Goal: Transaction & Acquisition: Download file/media

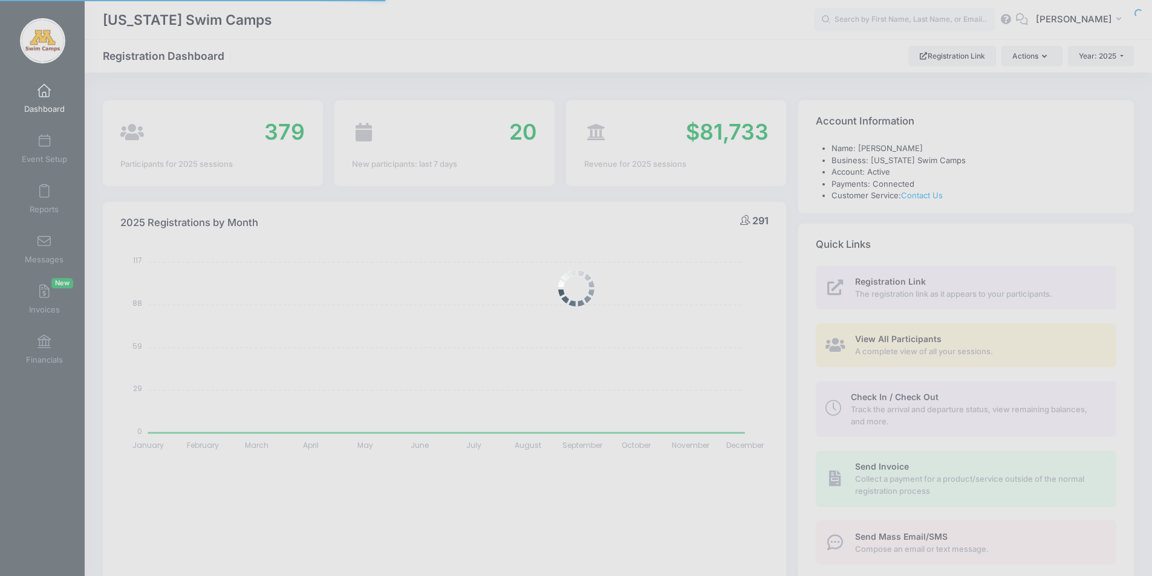
select select
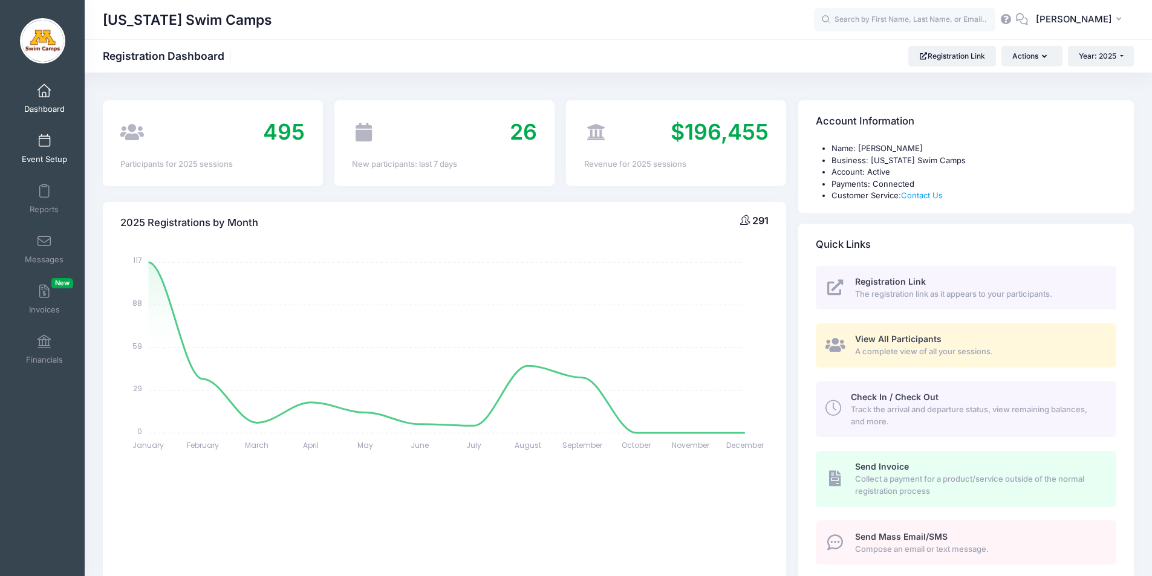
click at [44, 139] on span at bounding box center [44, 141] width 0 height 13
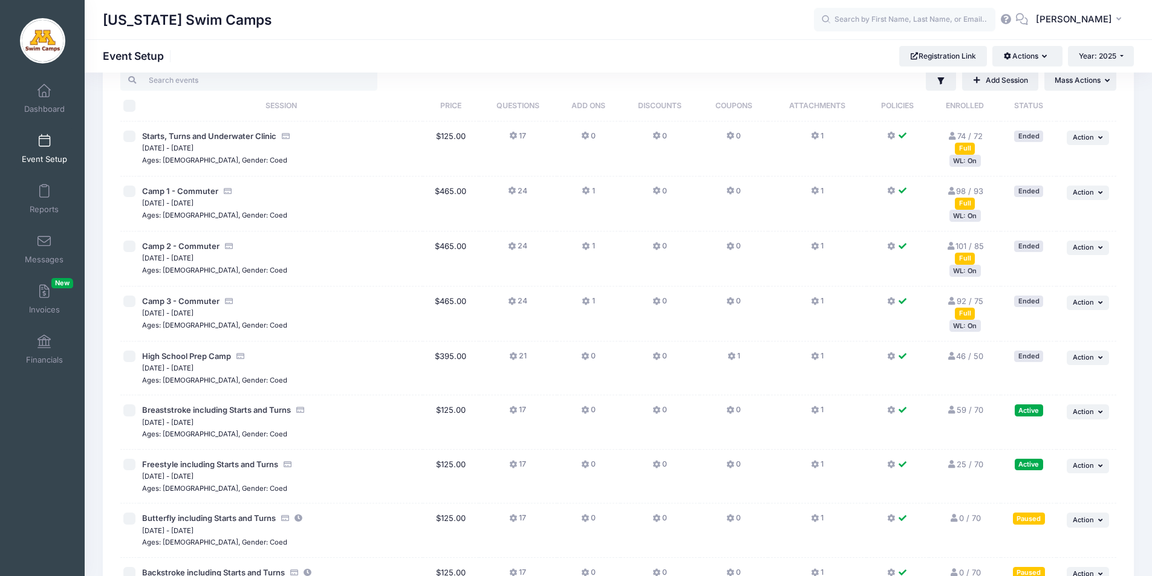
scroll to position [183, 0]
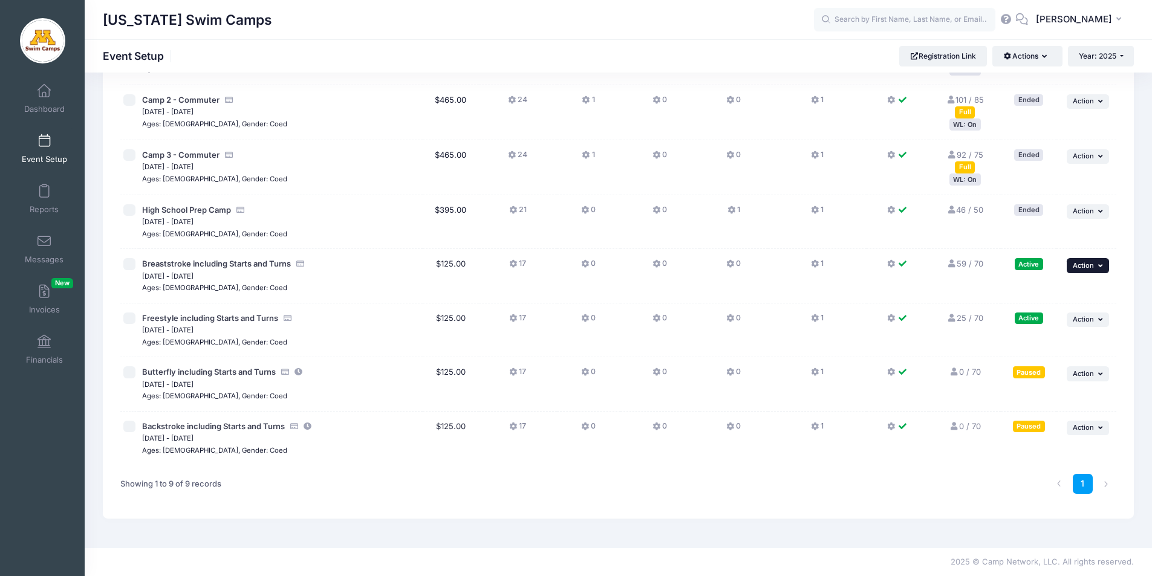
click at [1078, 264] on span "Action" at bounding box center [1083, 265] width 21 height 8
click at [1045, 296] on link "Pause Session" at bounding box center [1048, 292] width 109 height 23
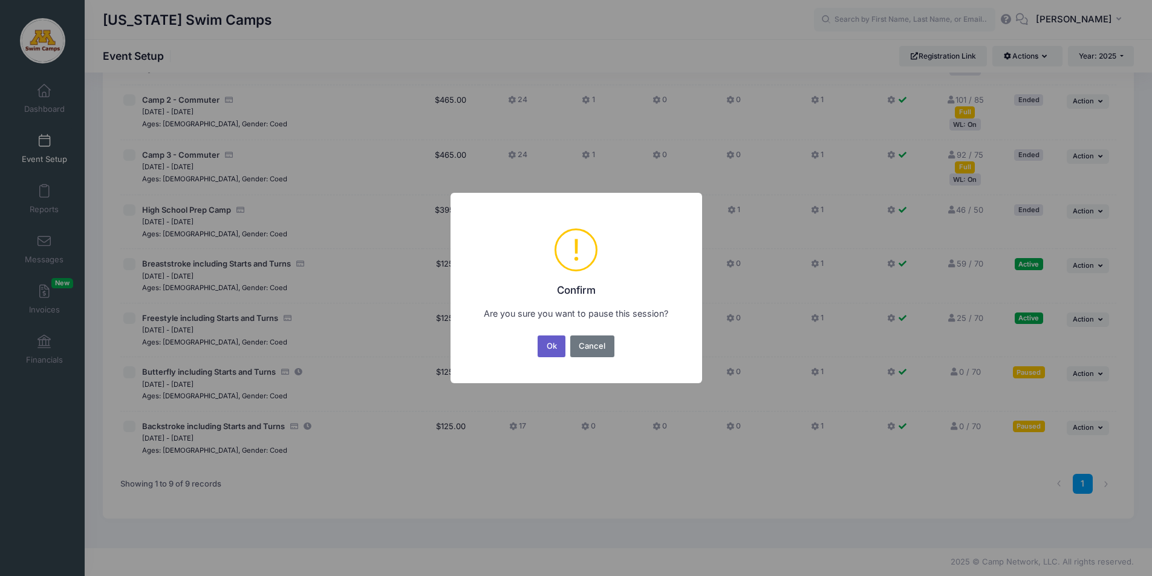
click at [552, 348] on button "Ok" at bounding box center [552, 347] width 28 height 22
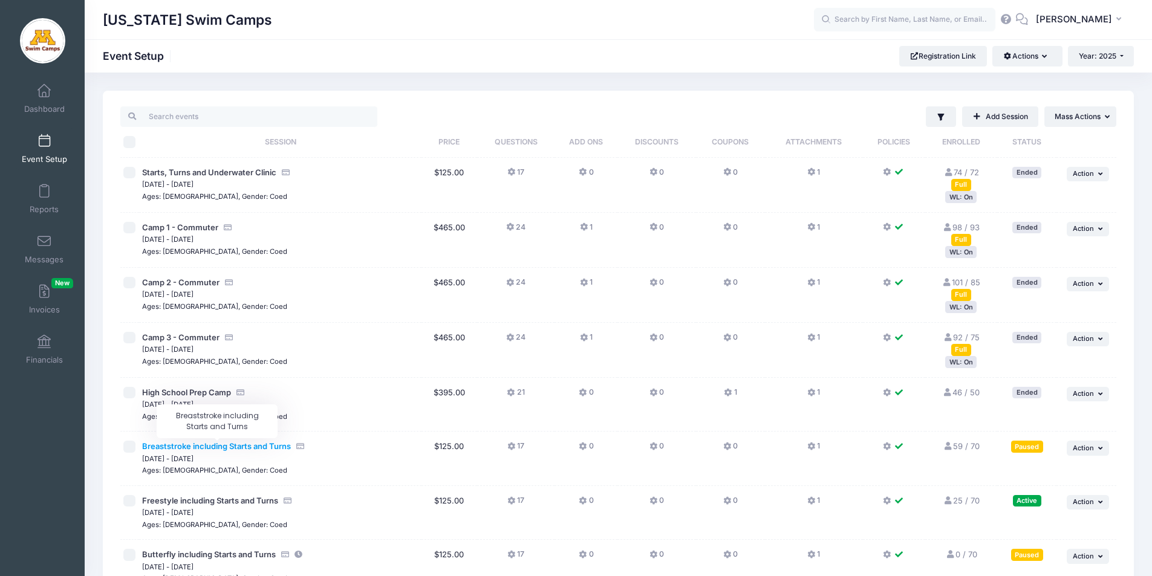
click at [227, 446] on span "Breaststroke including Starts and Turns" at bounding box center [216, 447] width 149 height 10
click at [44, 92] on span at bounding box center [44, 91] width 0 height 13
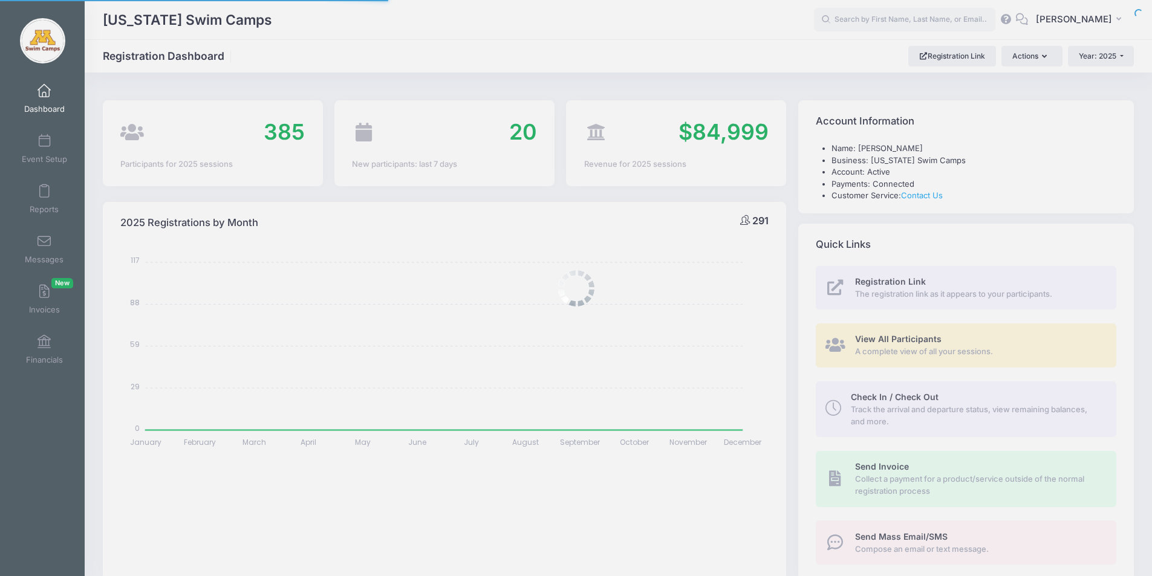
select select
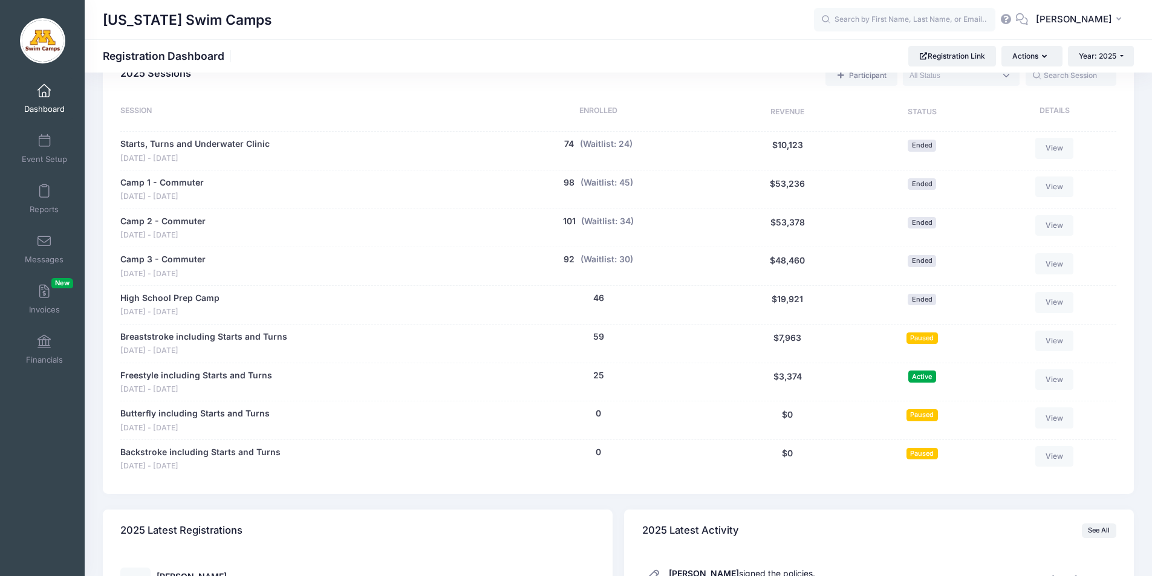
scroll to position [518, 0]
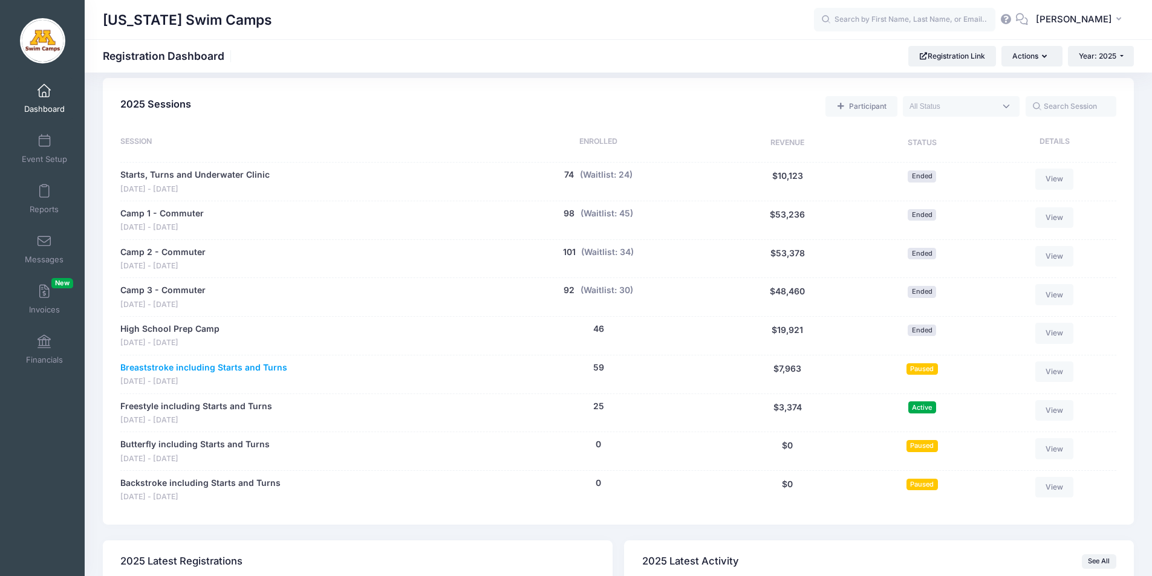
click at [266, 367] on link "Breaststroke including Starts and Turns" at bounding box center [203, 368] width 167 height 13
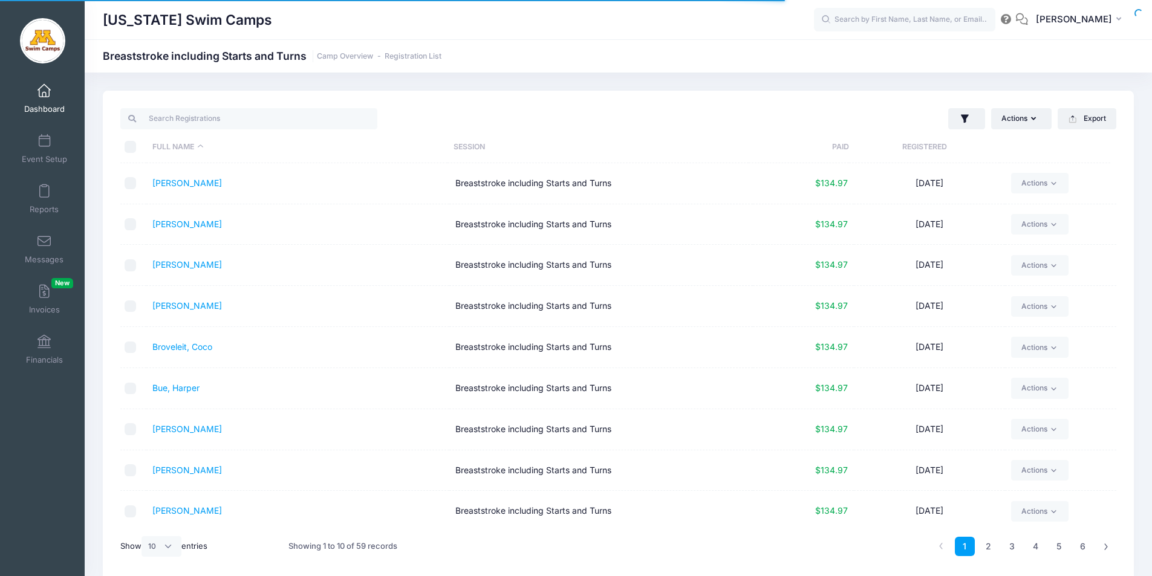
select select "10"
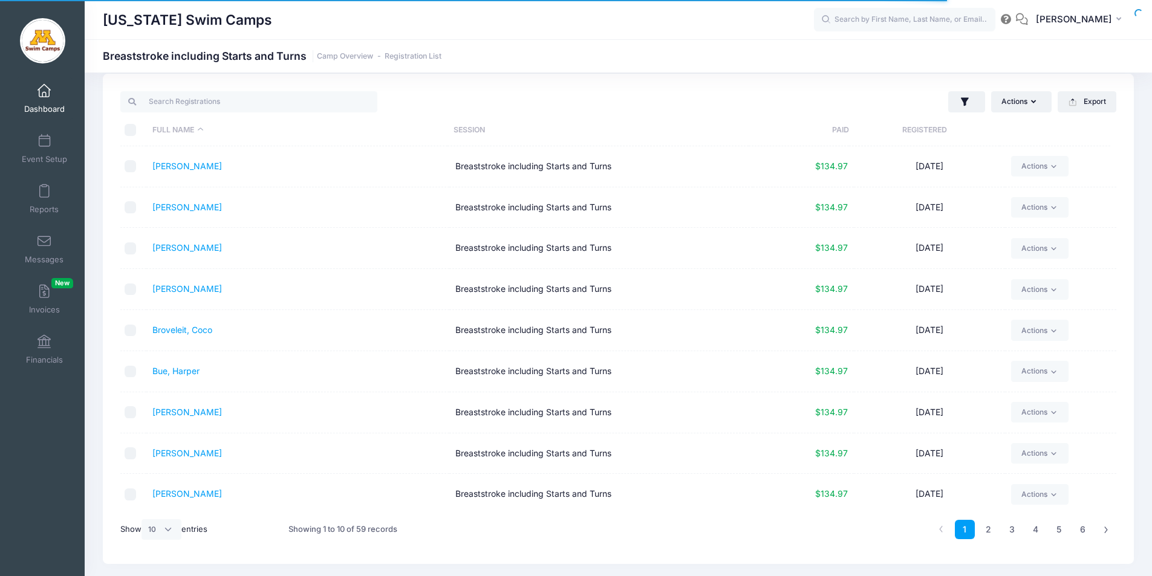
scroll to position [51, 0]
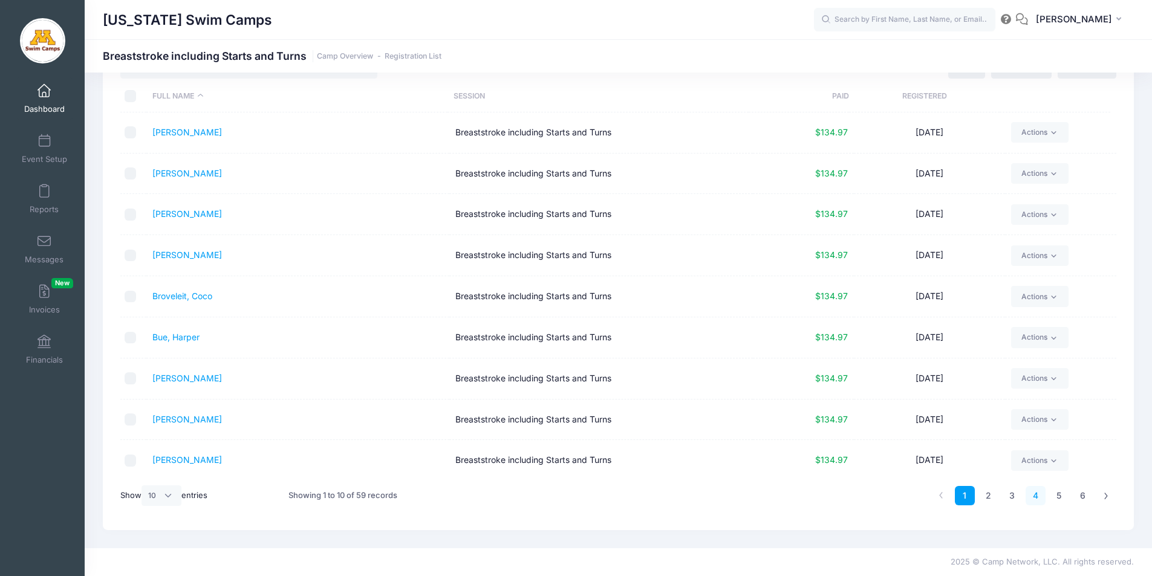
click at [1034, 497] on link "4" at bounding box center [1036, 496] width 20 height 20
click at [188, 422] on link "[PERSON_NAME]" at bounding box center [187, 419] width 70 height 10
click at [176, 462] on link "Nelson, Liv" at bounding box center [187, 460] width 70 height 10
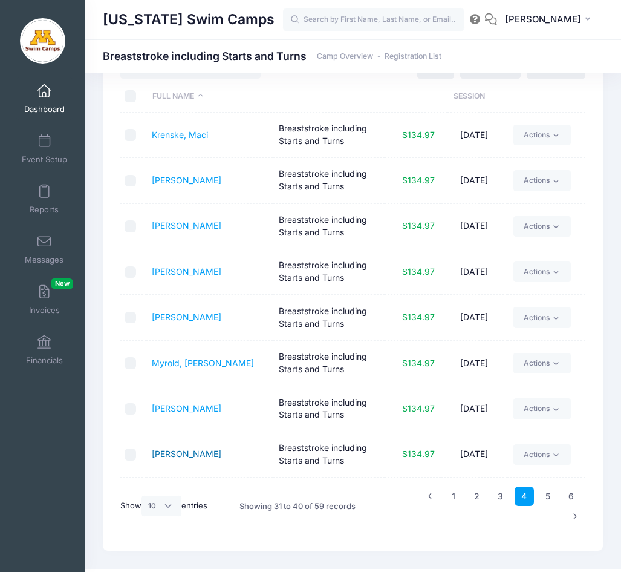
click at [173, 454] on link "Nelson, Lillian" at bounding box center [187, 453] width 70 height 10
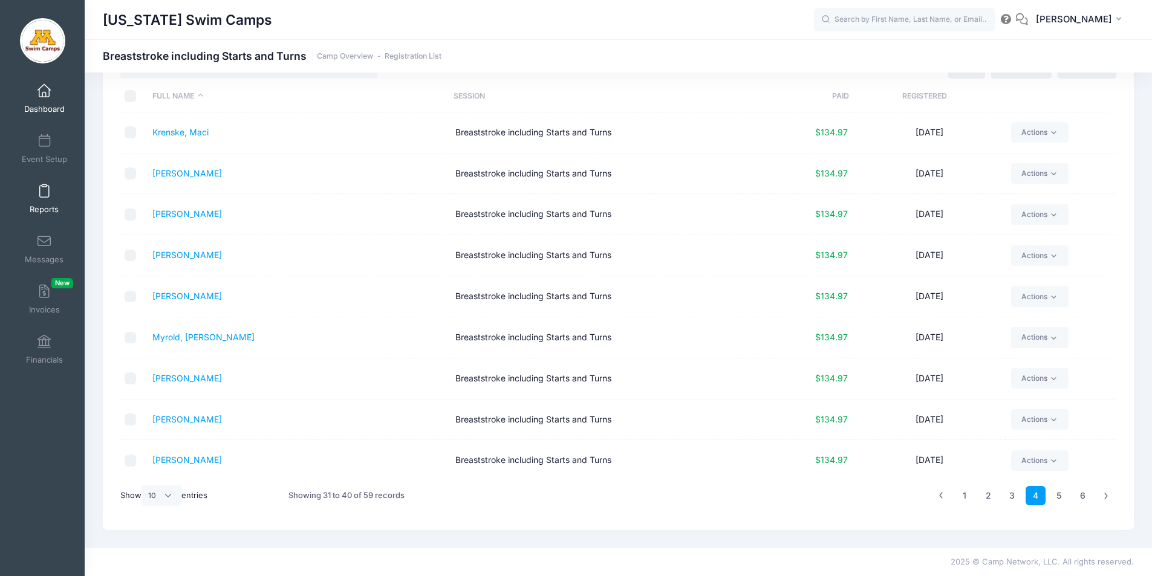
click at [44, 192] on span at bounding box center [44, 191] width 0 height 13
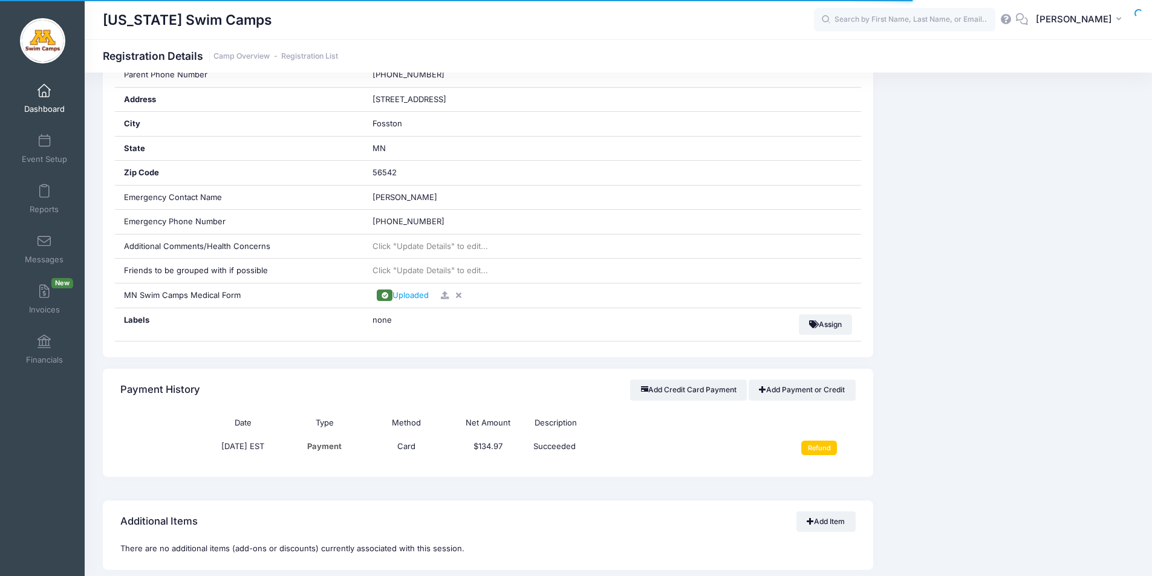
scroll to position [532, 0]
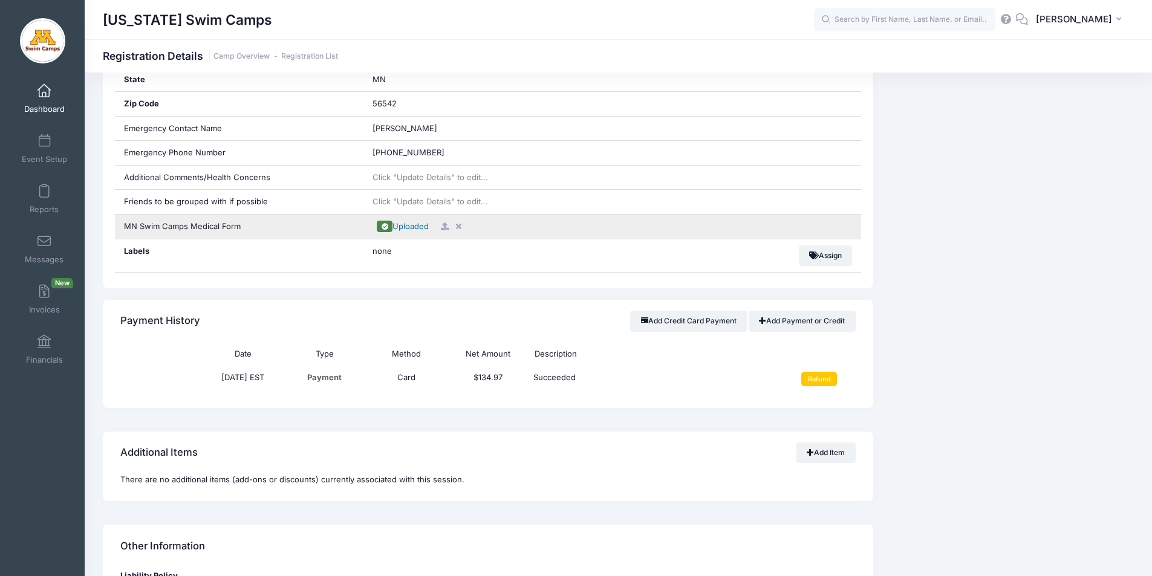
click at [423, 226] on span "Uploaded" at bounding box center [411, 226] width 36 height 10
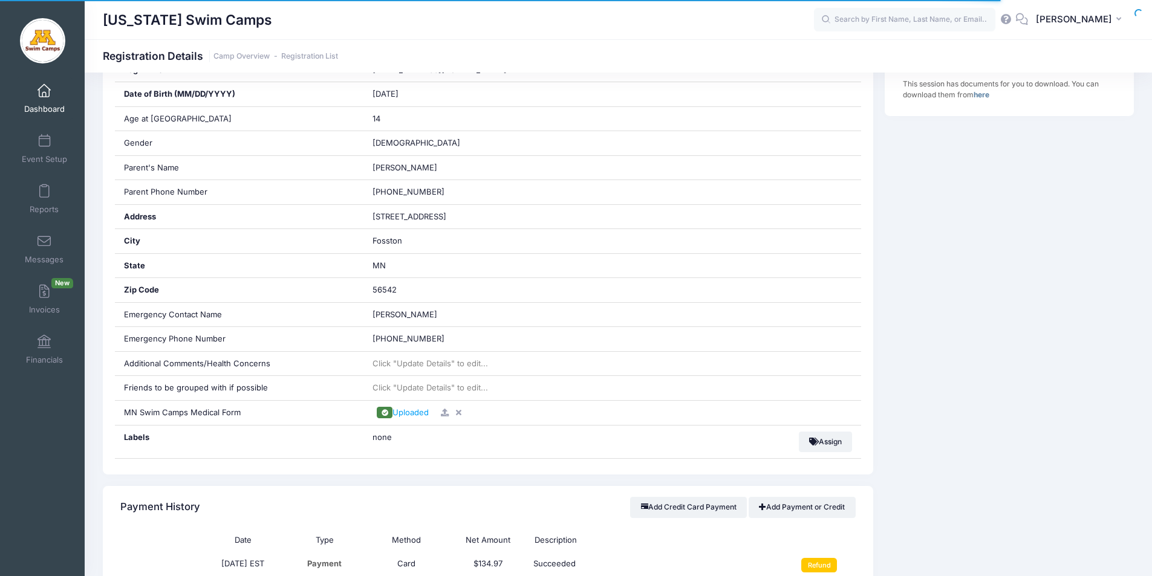
scroll to position [364, 0]
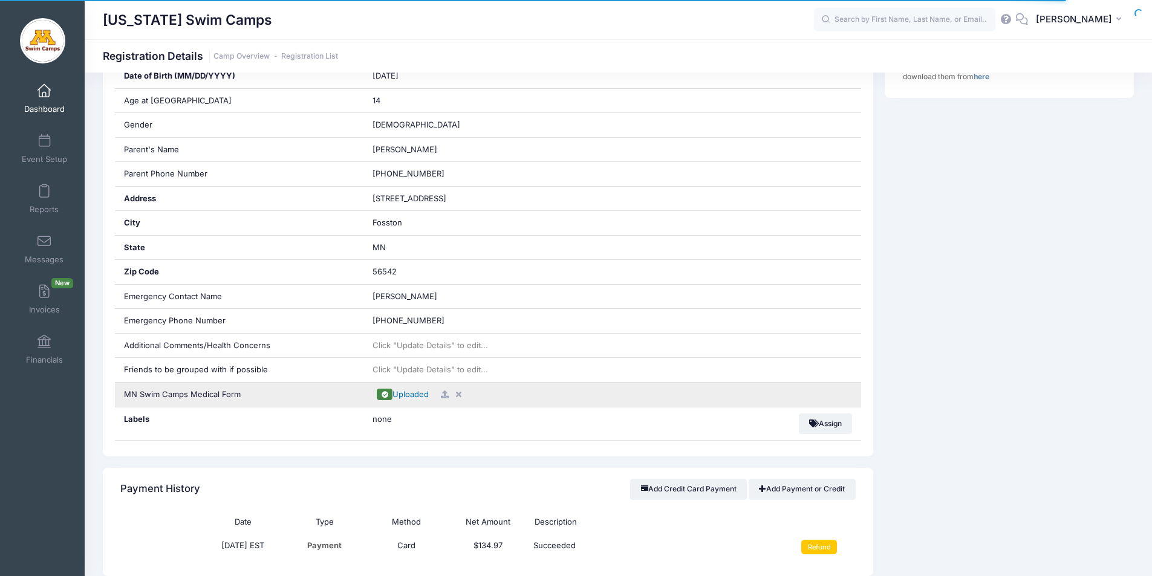
click at [414, 394] on span "Uploaded" at bounding box center [411, 395] width 36 height 10
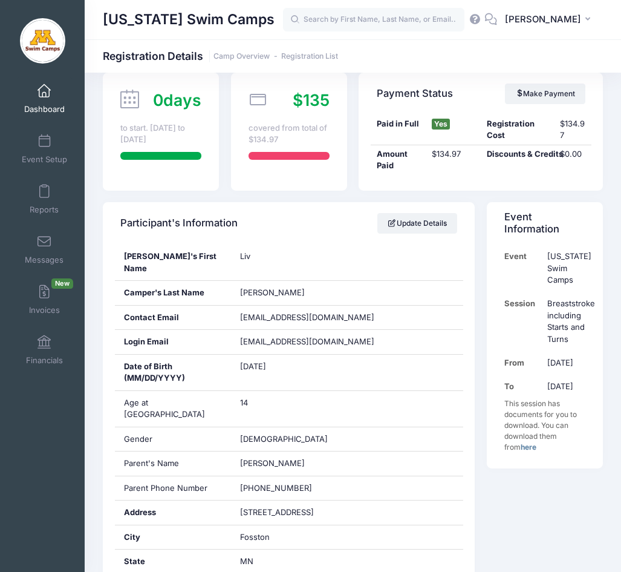
scroll to position [105, 0]
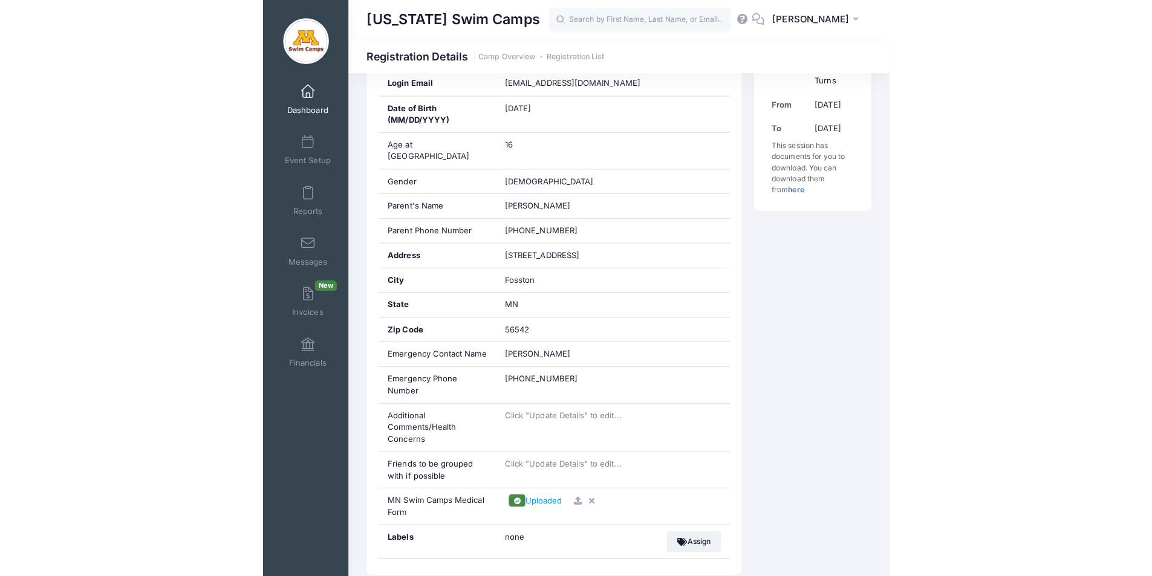
scroll to position [386, 0]
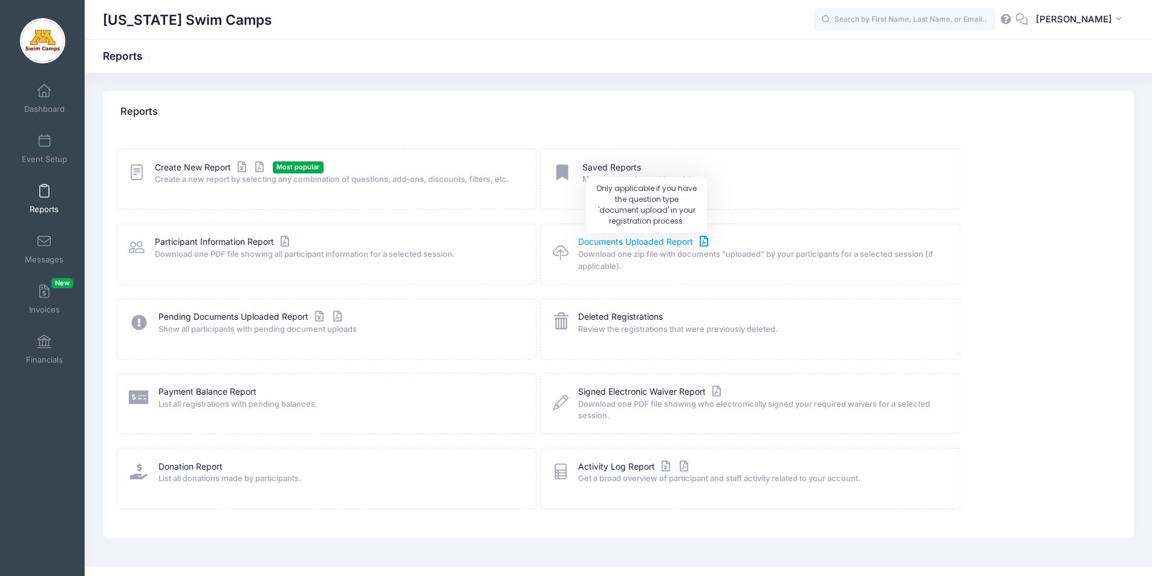
click at [664, 240] on link "Documents Uploaded Report" at bounding box center [644, 242] width 133 height 13
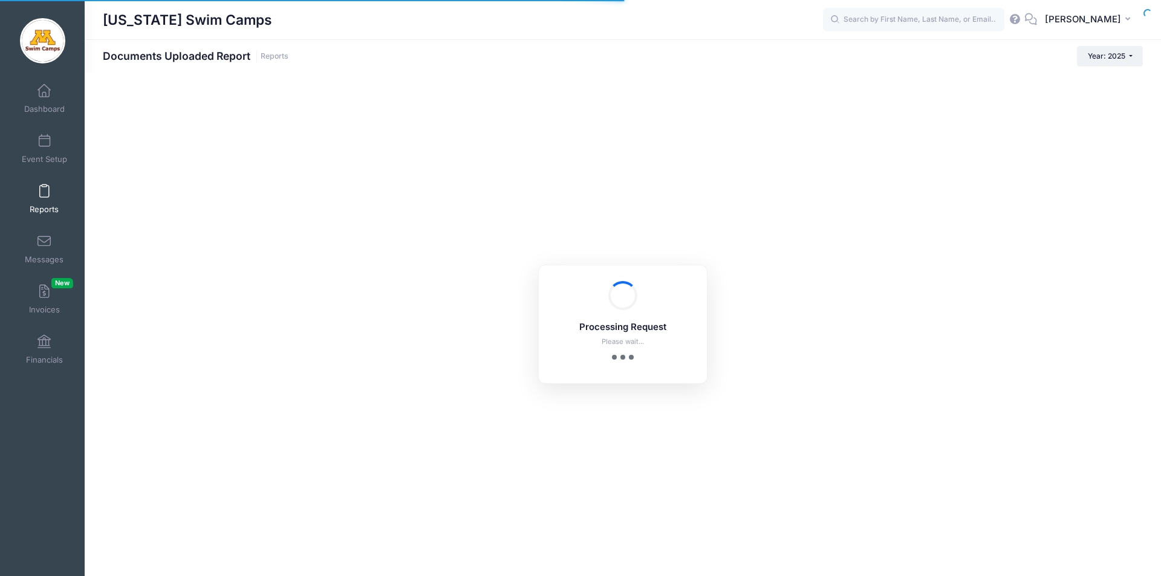
checkbox input "true"
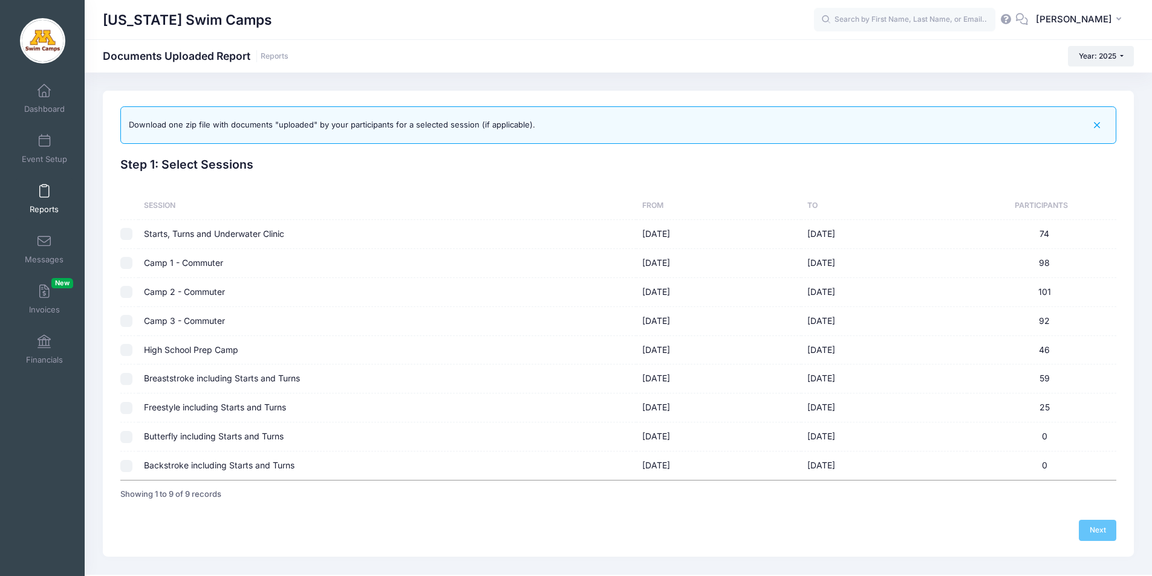
click at [126, 378] on input "checkbox" at bounding box center [126, 379] width 12 height 12
checkbox input "true"
click at [1103, 531] on link "Next" at bounding box center [1098, 530] width 38 height 21
checkbox input "false"
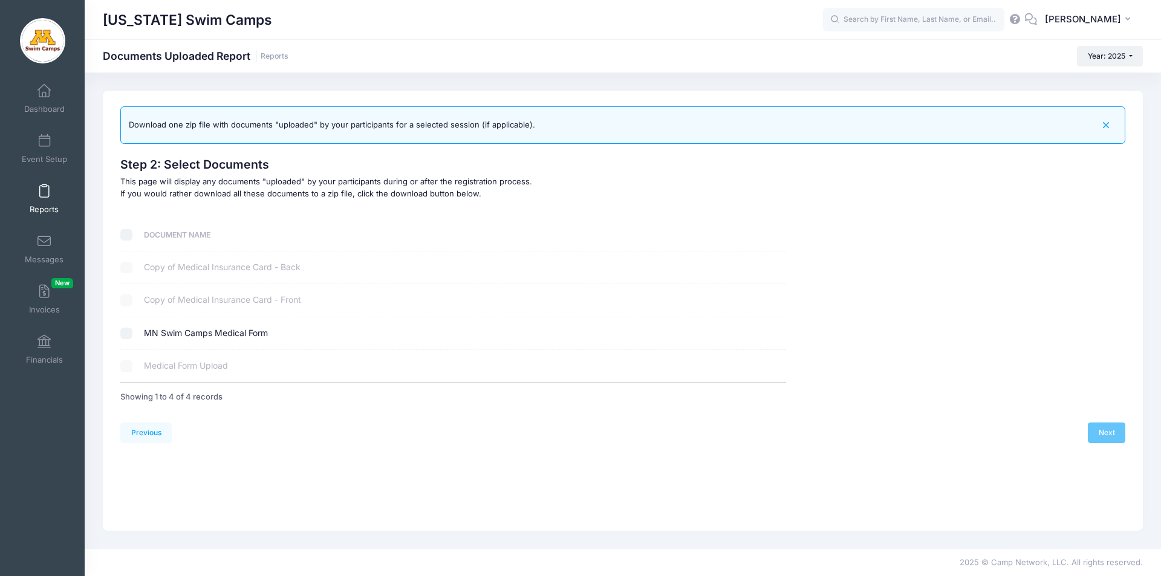
click at [128, 332] on input "checkbox" at bounding box center [126, 334] width 12 height 12
checkbox input "true"
click at [1104, 431] on link "Next" at bounding box center [1107, 433] width 38 height 21
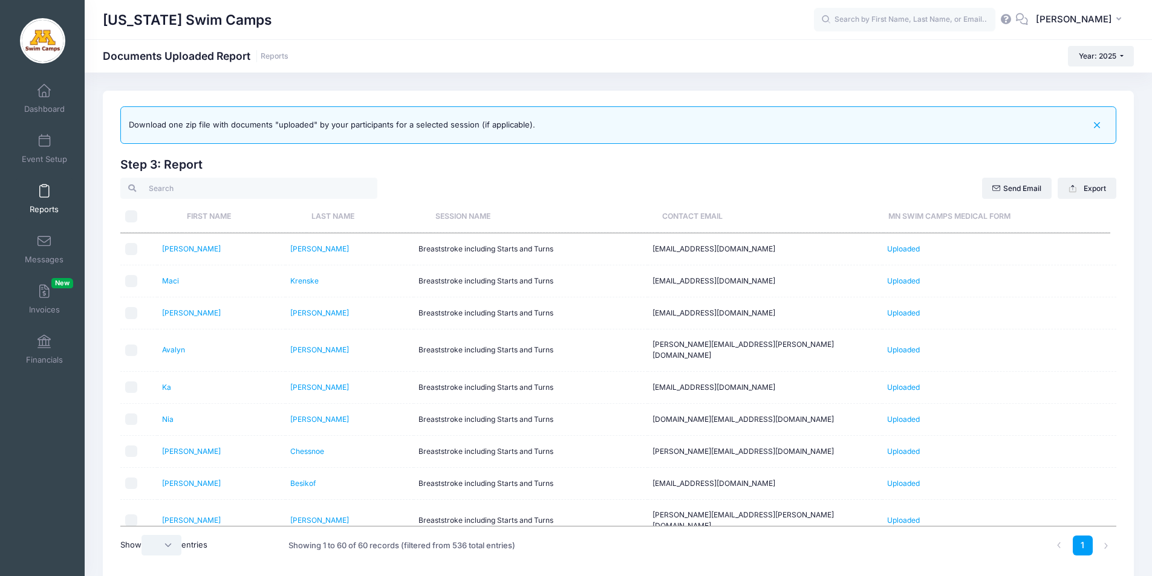
click at [168, 547] on select "10 25 50 All" at bounding box center [162, 545] width 40 height 21
select select "-1"
click at [143, 535] on select "10 25 50 All" at bounding box center [162, 545] width 40 height 21
click at [336, 215] on th "Last Name" at bounding box center [369, 217] width 124 height 32
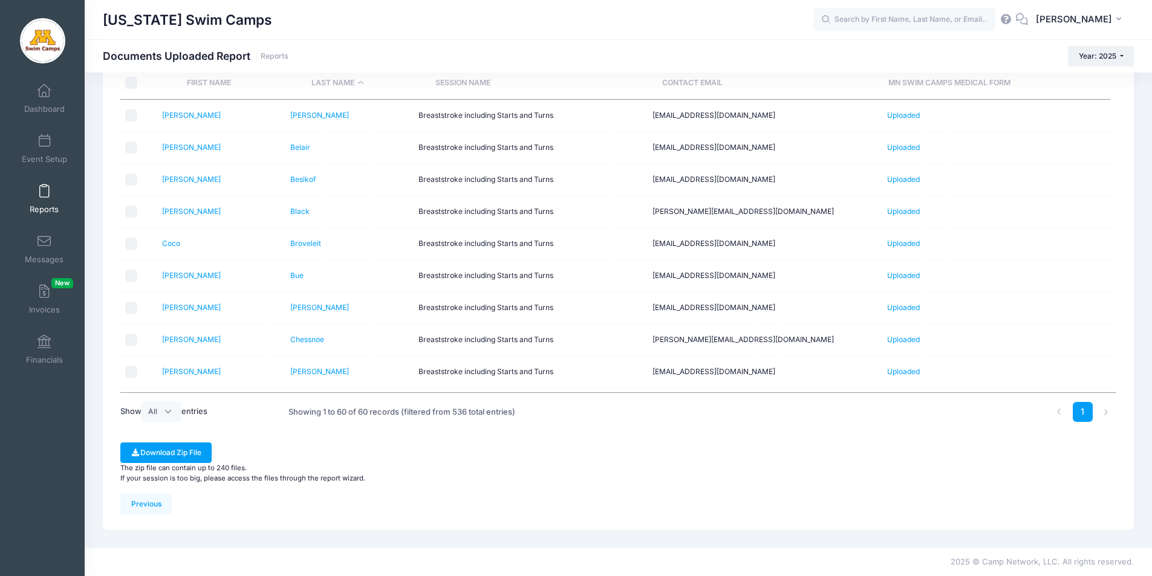
scroll to position [103, 0]
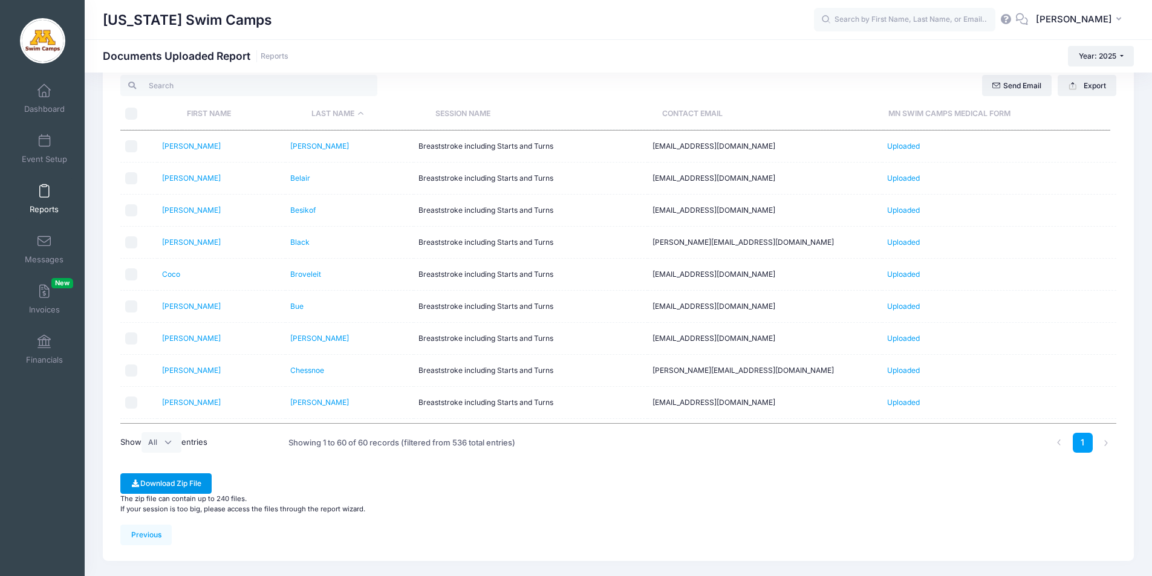
drag, startPoint x: 178, startPoint y: 486, endPoint x: 566, endPoint y: 485, distance: 387.7
click at [558, 487] on div "Download Zip File The zip file can contain up to 240 files. If your session is …" at bounding box center [618, 494] width 996 height 41
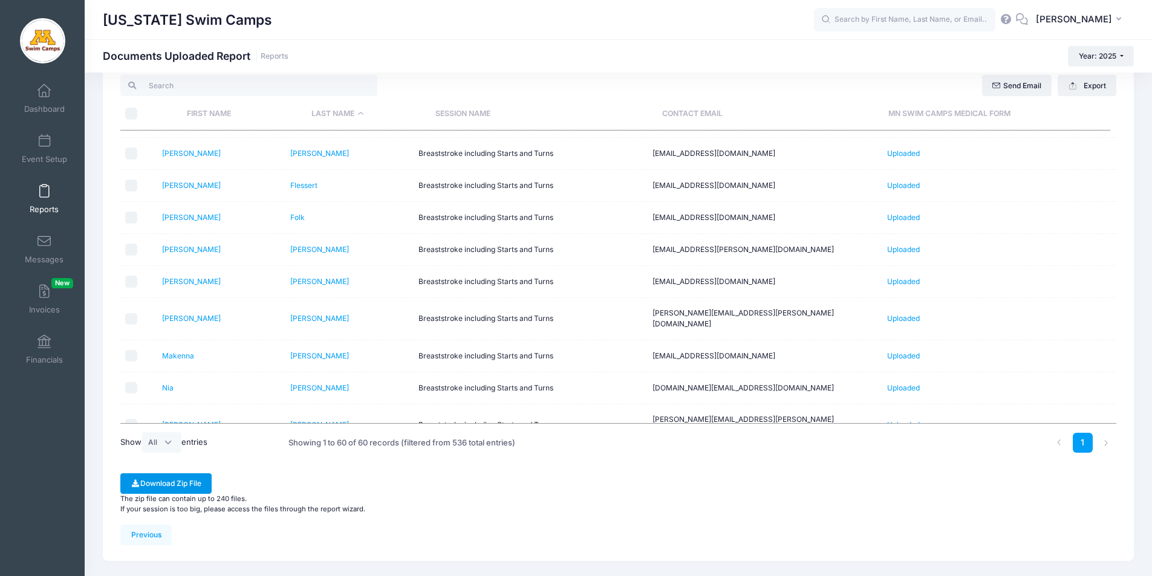
scroll to position [0, 0]
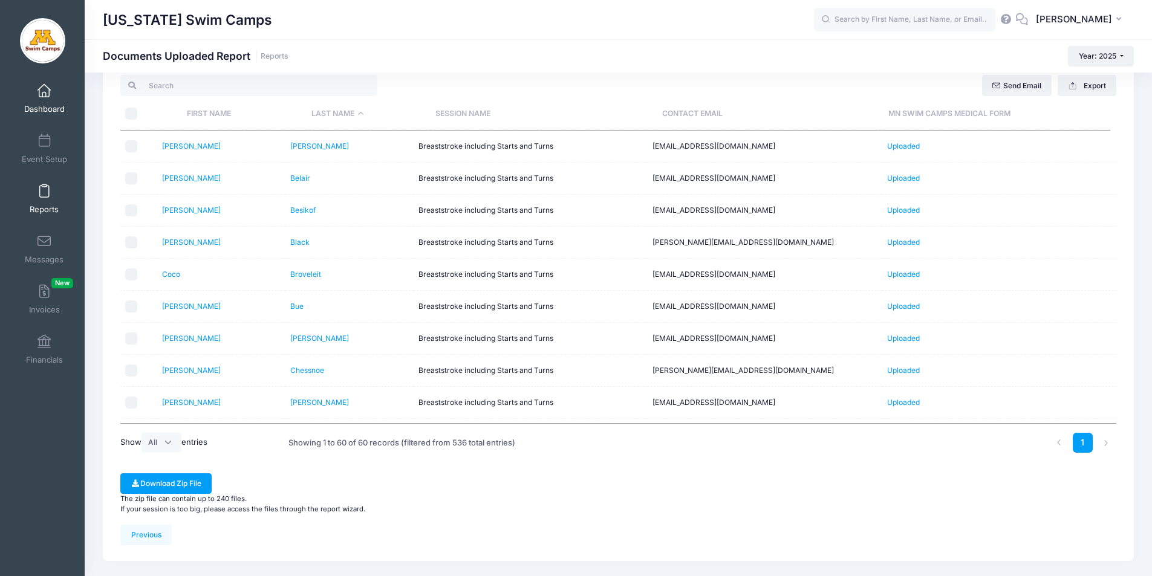
click at [44, 93] on span at bounding box center [44, 91] width 0 height 13
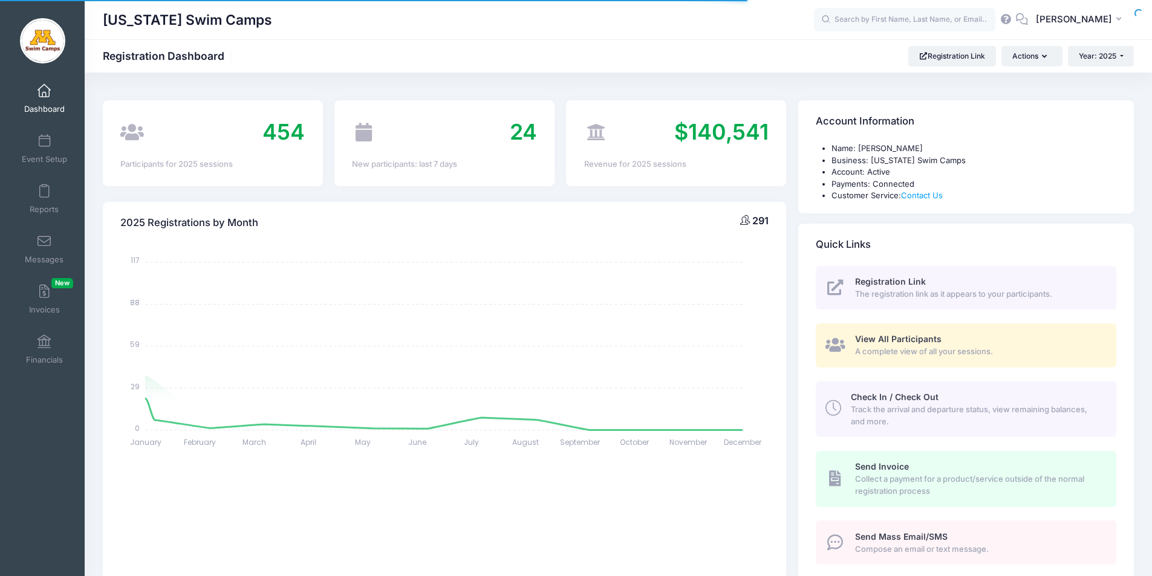
select select
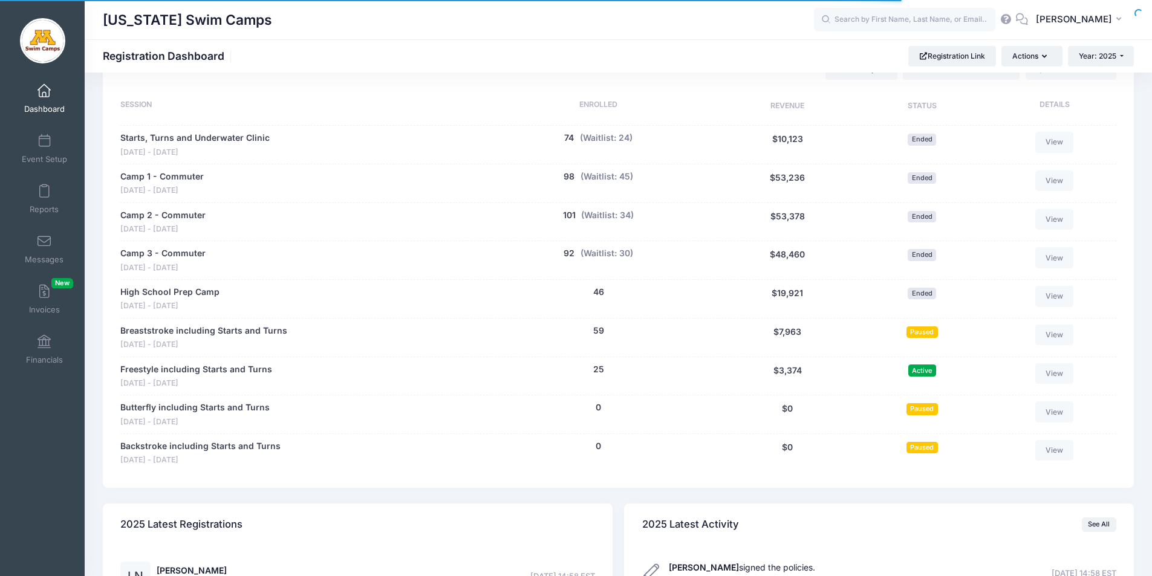
scroll to position [582, 0]
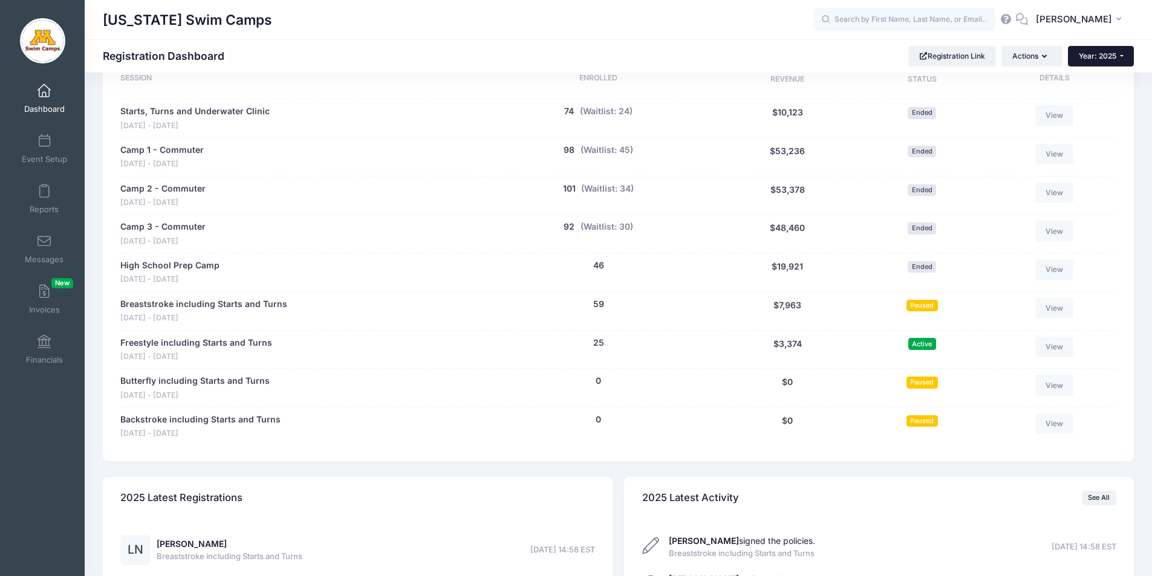
click at [1106, 54] on span "Year: 2025" at bounding box center [1098, 55] width 38 height 9
click at [1029, 56] on button "Actions" at bounding box center [1032, 56] width 60 height 21
click at [1106, 55] on span "Year: 2025" at bounding box center [1098, 55] width 38 height 9
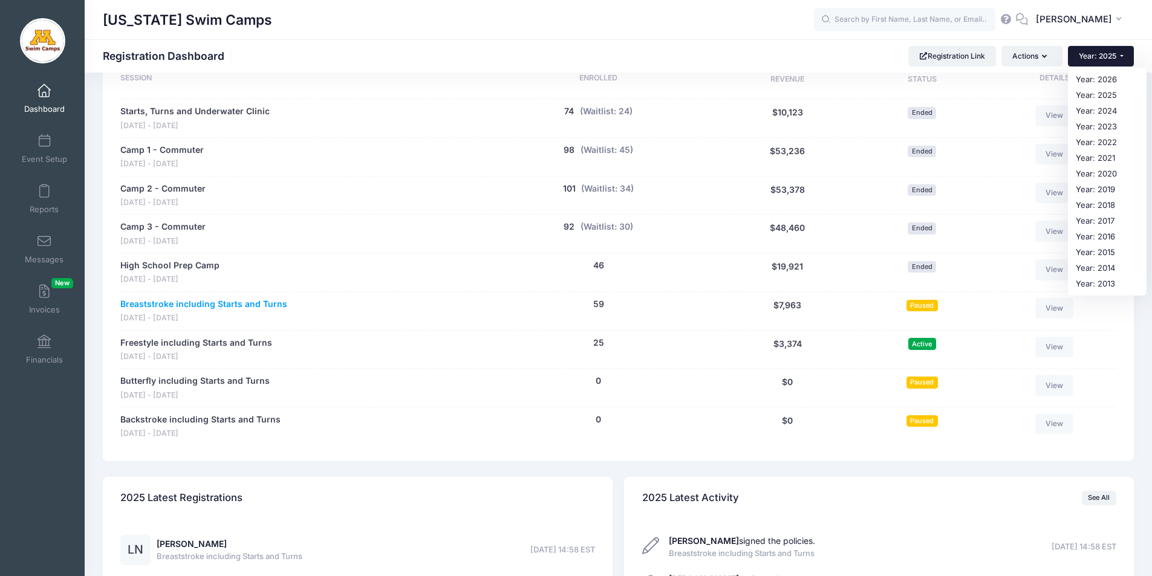
click at [239, 300] on link "Breaststroke including Starts and Turns" at bounding box center [203, 304] width 167 height 13
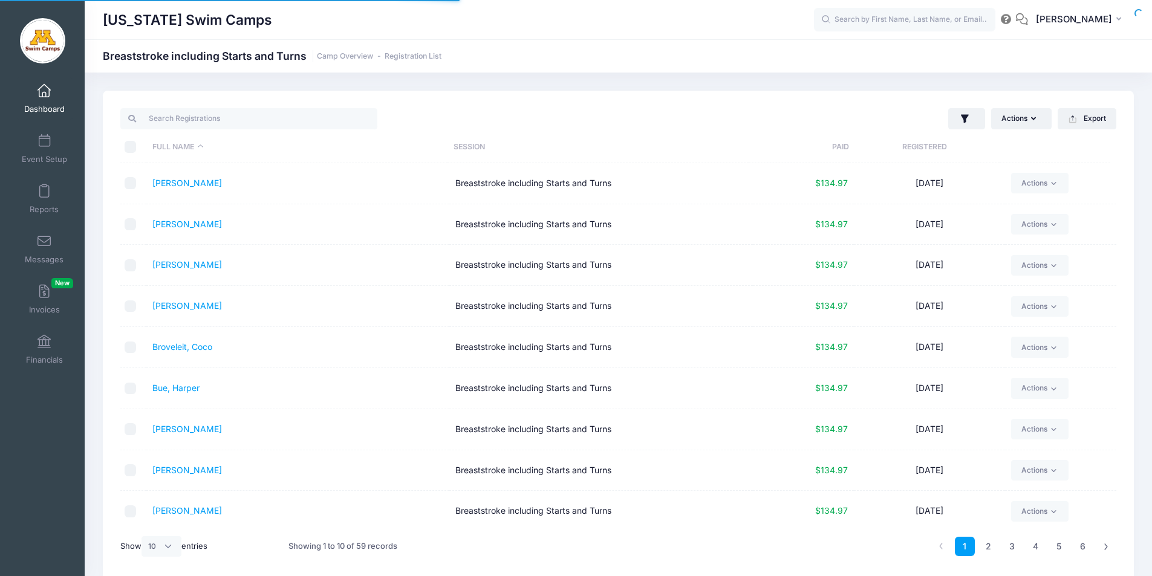
select select "10"
click at [1029, 120] on button "Actions" at bounding box center [1021, 118] width 60 height 21
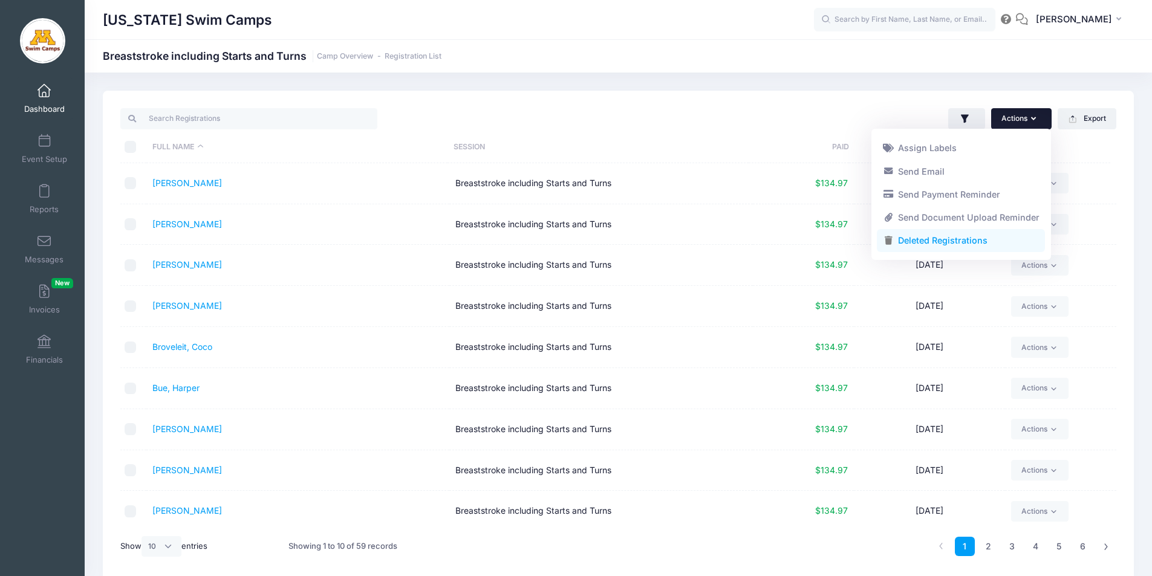
click at [966, 241] on link "Deleted Registrations" at bounding box center [961, 240] width 168 height 23
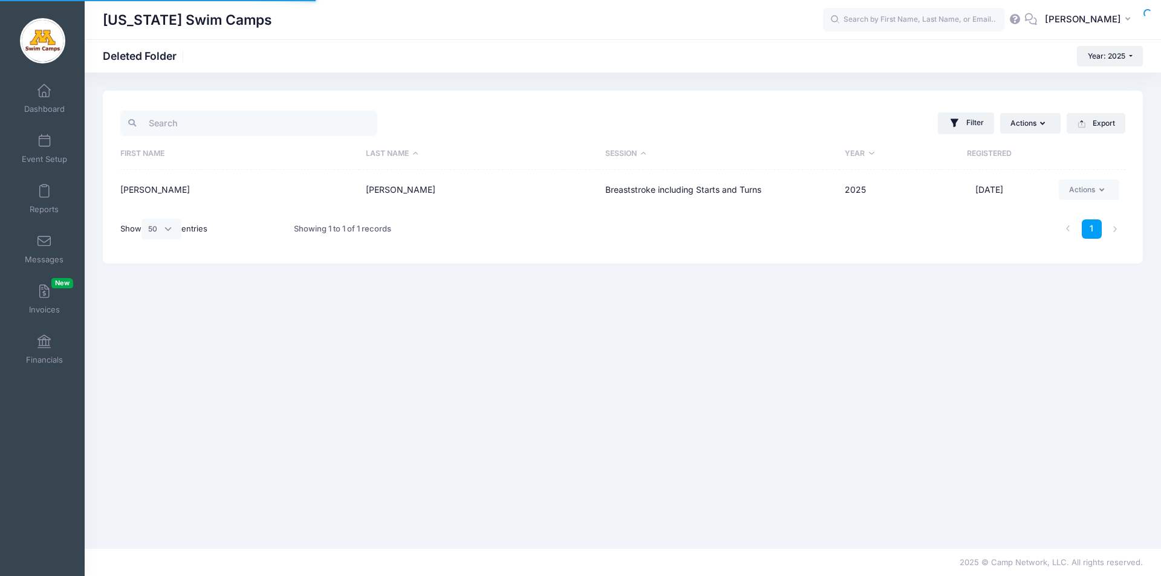
select select "50"
click at [1091, 192] on button "Actions" at bounding box center [1089, 190] width 60 height 21
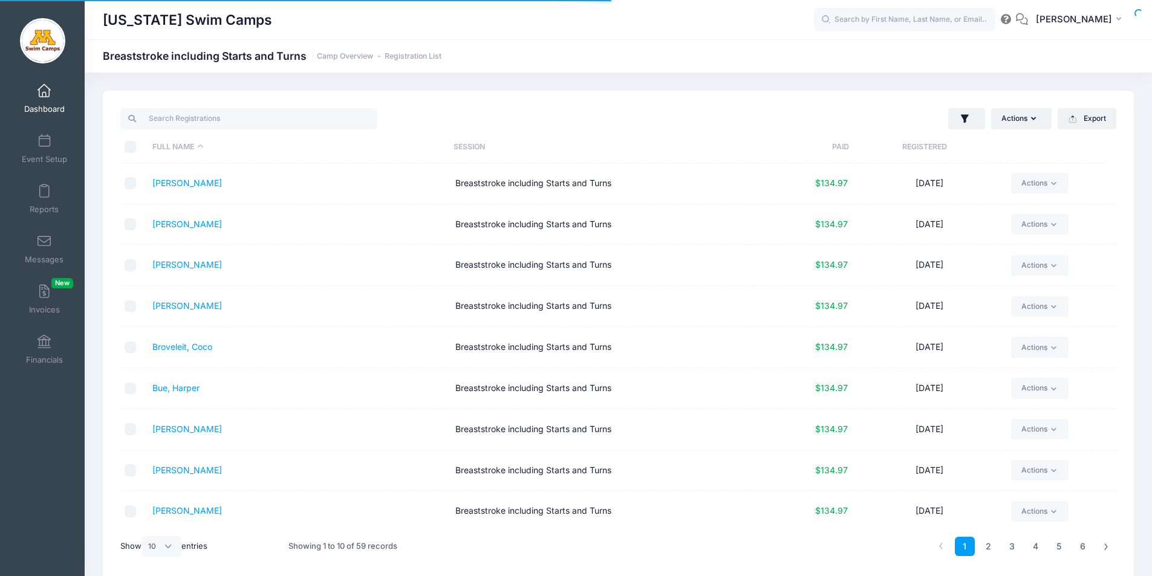
select select "10"
click at [1039, 547] on link "4" at bounding box center [1036, 547] width 20 height 20
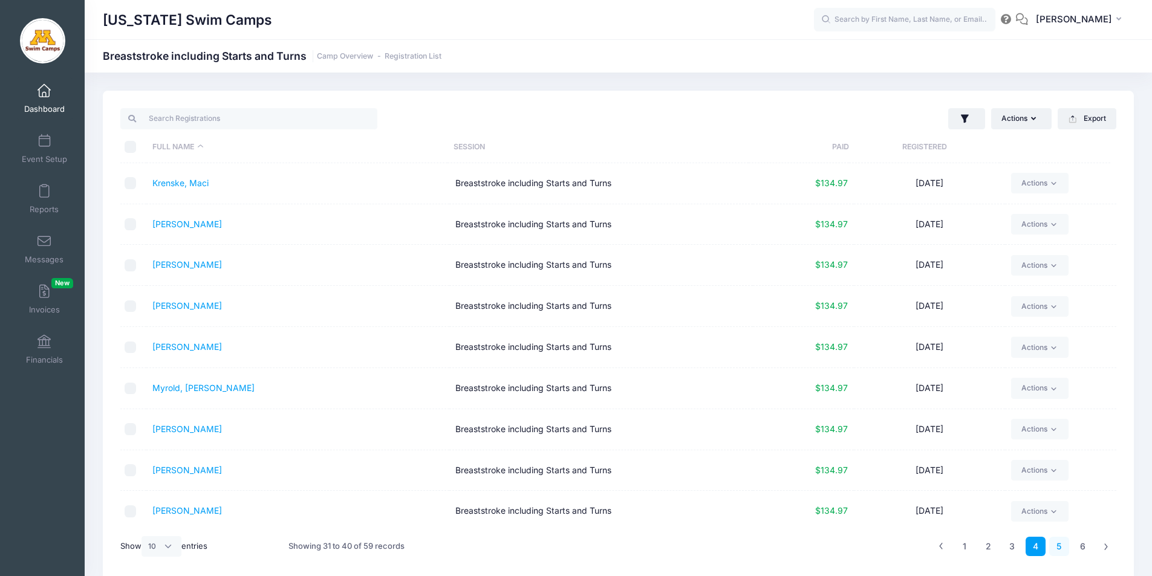
click at [1058, 546] on link "5" at bounding box center [1059, 547] width 20 height 20
click at [1086, 546] on link "6" at bounding box center [1083, 547] width 20 height 20
click at [1060, 544] on link "5" at bounding box center [1059, 547] width 20 height 20
click at [44, 198] on span at bounding box center [44, 191] width 0 height 13
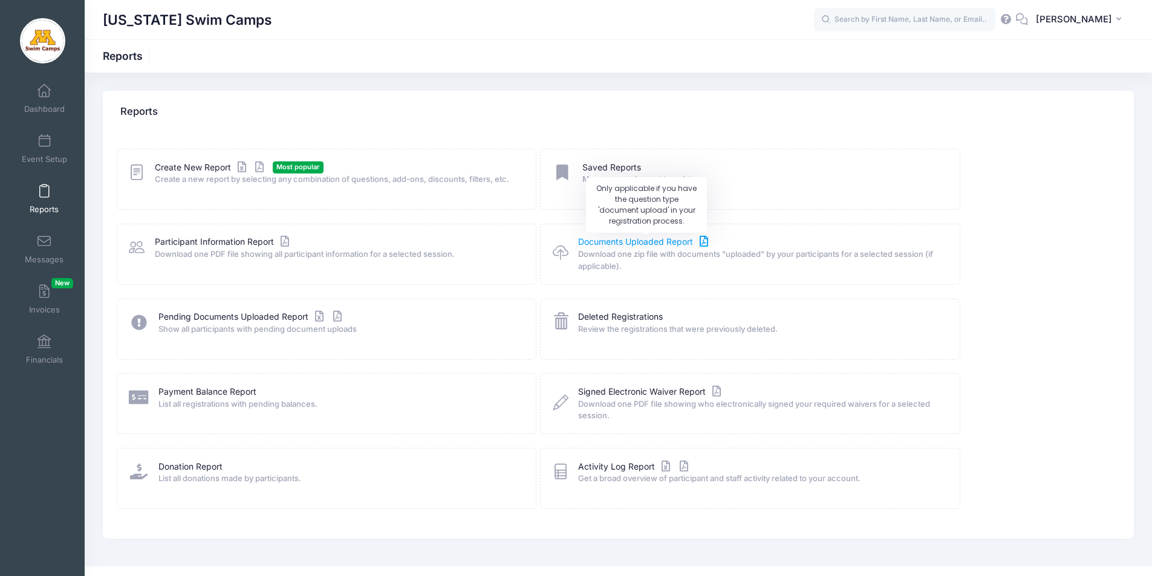
click at [647, 241] on link "Documents Uploaded Report" at bounding box center [644, 242] width 133 height 13
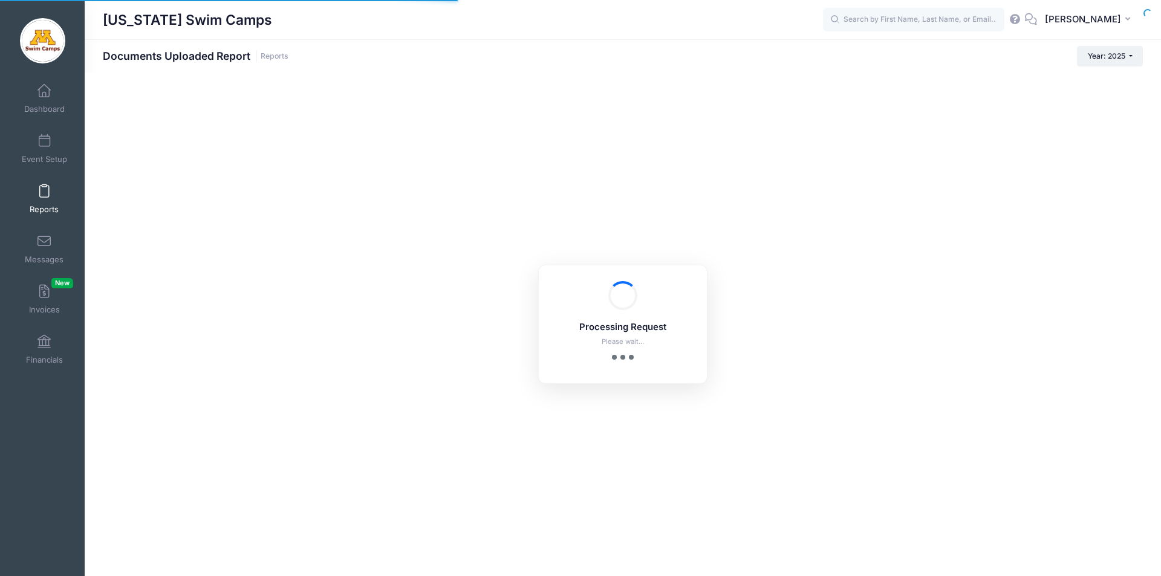
checkbox input "true"
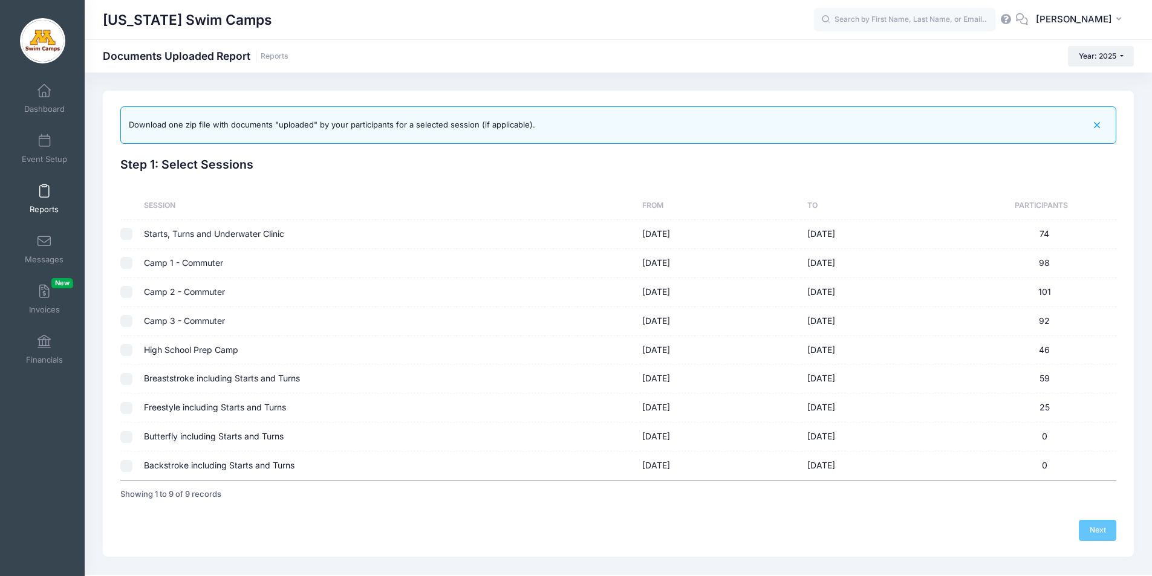
click at [123, 378] on input "checkbox" at bounding box center [126, 379] width 12 height 12
checkbox input "true"
click at [1093, 530] on link "Next" at bounding box center [1098, 530] width 38 height 21
checkbox input "false"
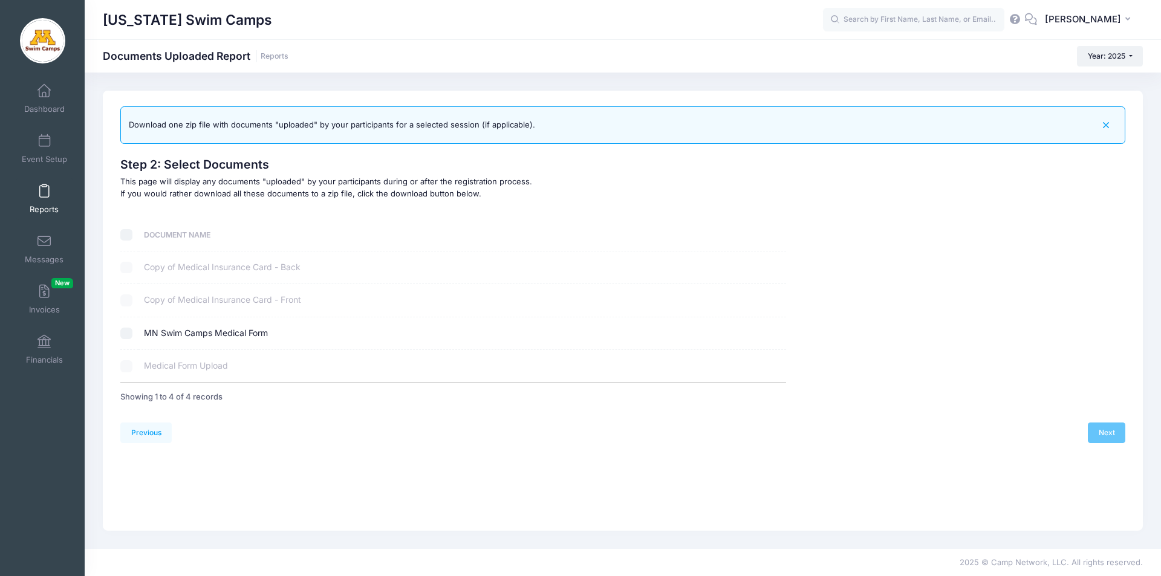
click at [128, 333] on input "checkbox" at bounding box center [126, 334] width 12 height 12
checkbox input "true"
click at [1112, 428] on link "Next" at bounding box center [1107, 433] width 38 height 21
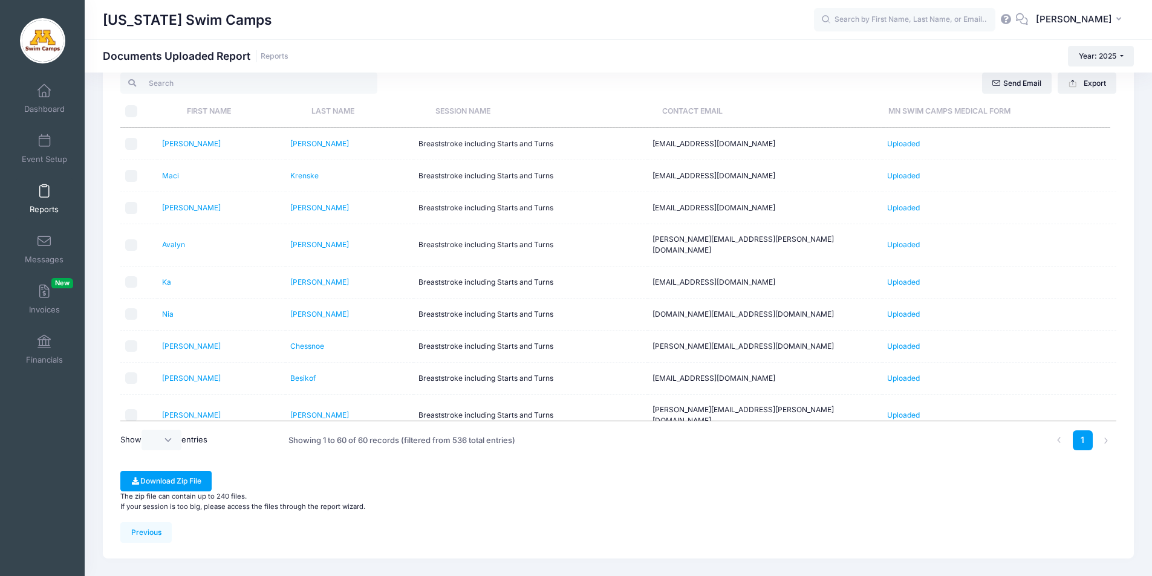
scroll to position [134, 0]
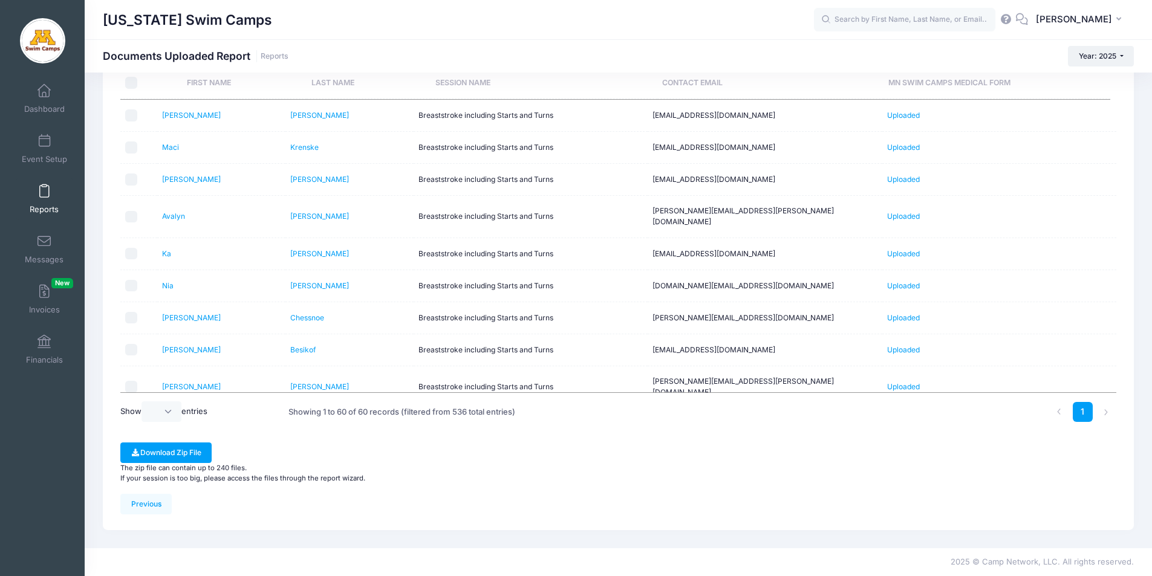
click at [348, 81] on th "Last Name" at bounding box center [369, 83] width 124 height 32
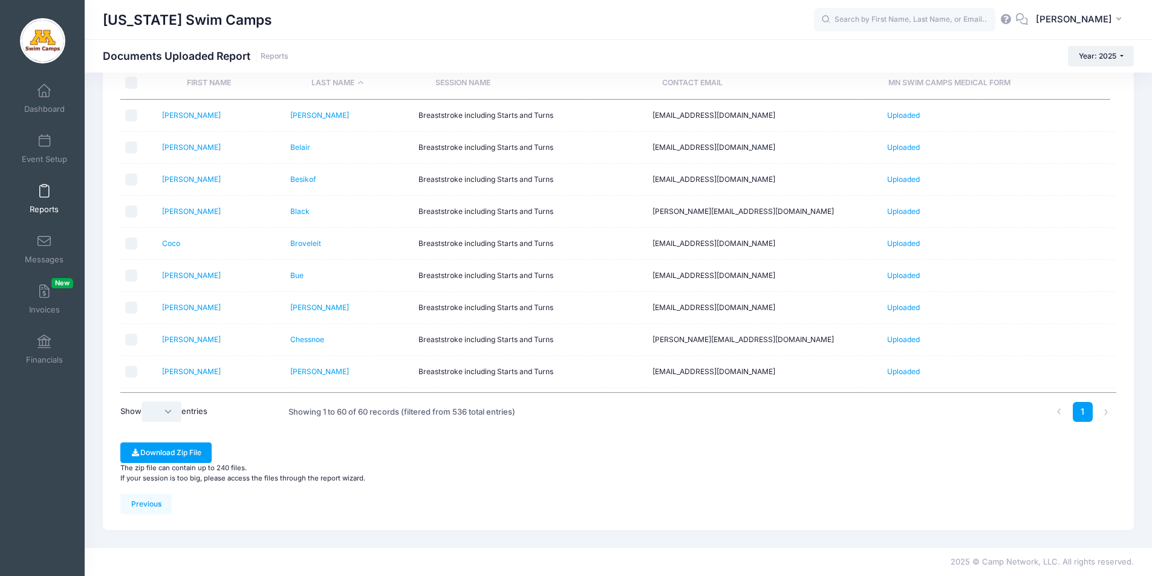
click at [164, 413] on select "10 25 50 All" at bounding box center [162, 412] width 40 height 21
select select "-1"
click at [143, 402] on select "10 25 50 All" at bounding box center [162, 412] width 40 height 21
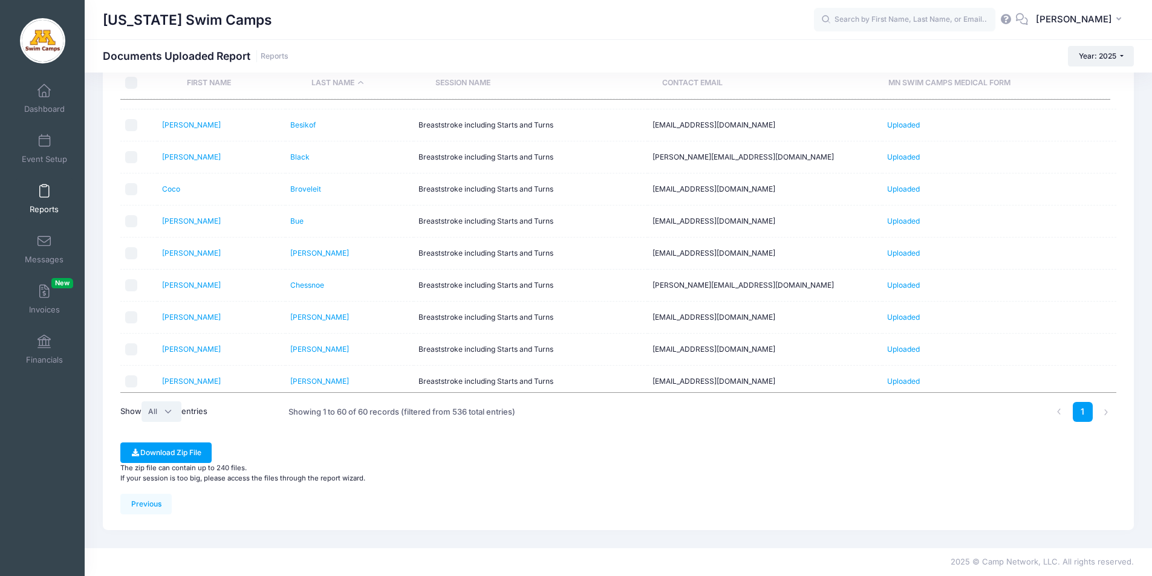
scroll to position [0, 0]
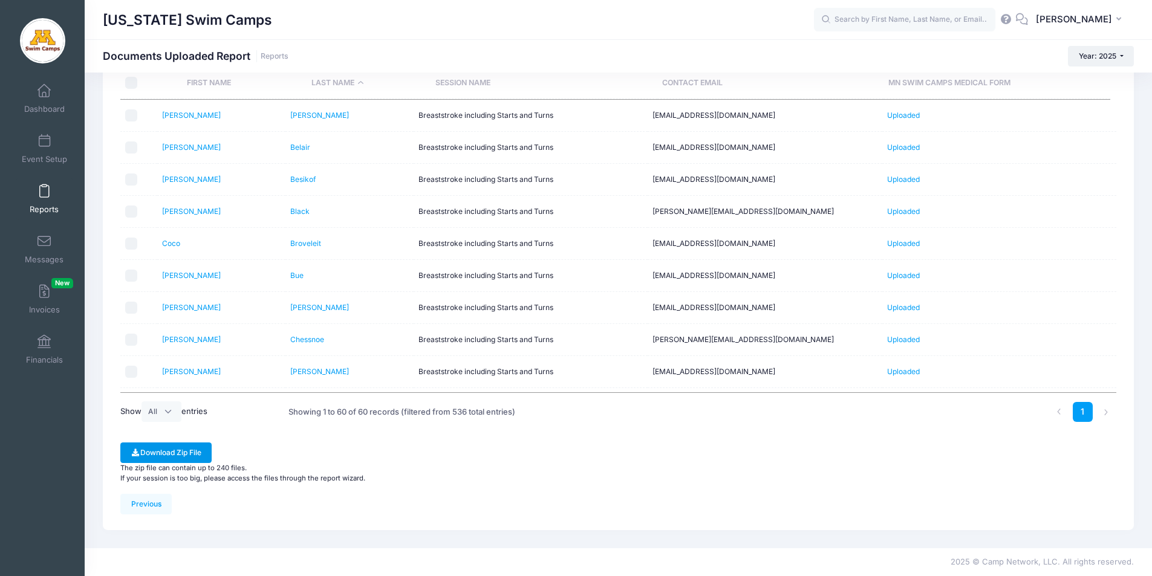
click at [176, 453] on button "Download Zip File" at bounding box center [165, 453] width 91 height 21
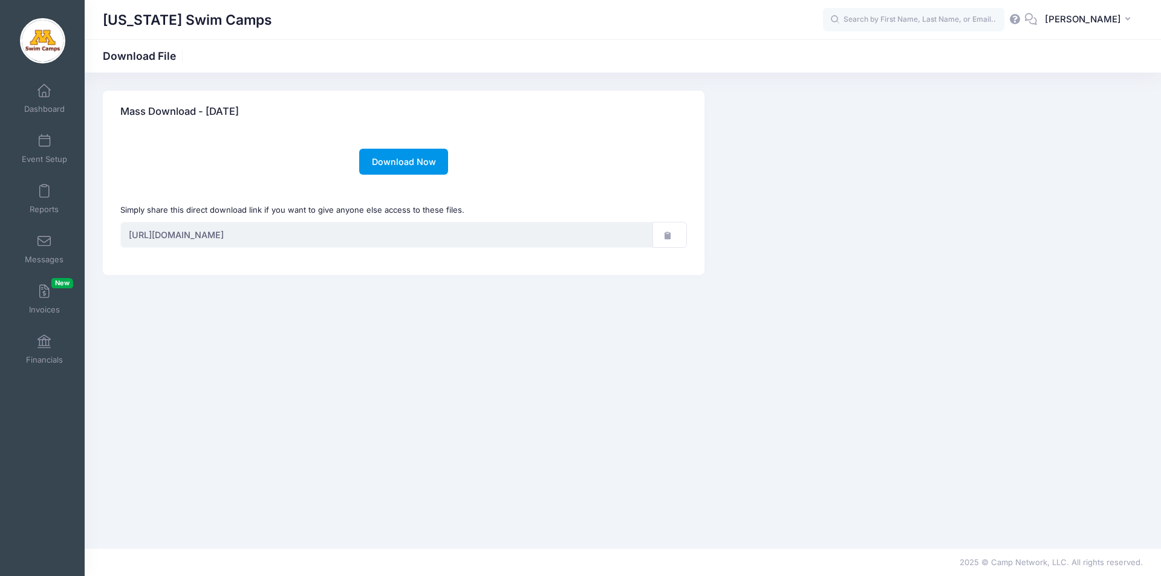
click at [418, 162] on link "Download Now" at bounding box center [403, 162] width 89 height 26
